Goal: Communication & Community: Answer question/provide support

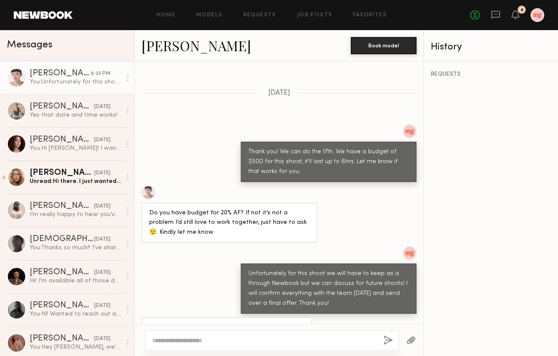
scroll to position [561, 0]
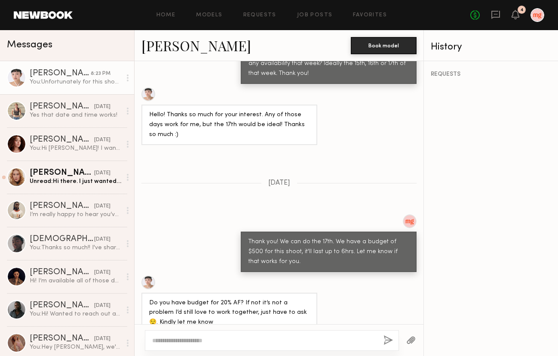
scroll to position [561, 0]
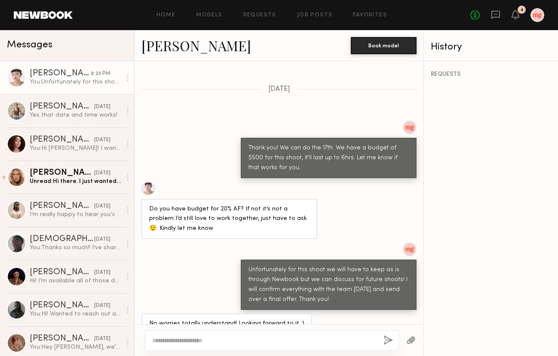
click at [519, 15] on div "No fees up to $5,000 4" at bounding box center [507, 15] width 74 height 14
click at [514, 15] on icon at bounding box center [515, 14] width 7 height 6
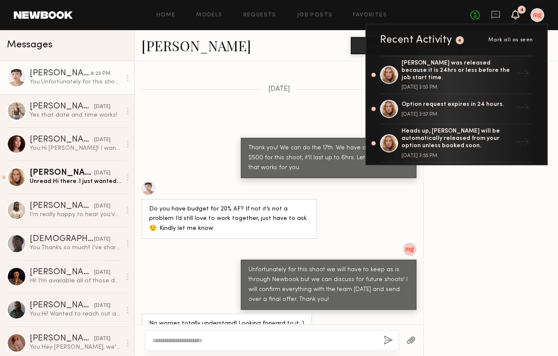
click at [514, 14] on icon at bounding box center [515, 14] width 7 height 6
